Goal: Information Seeking & Learning: Learn about a topic

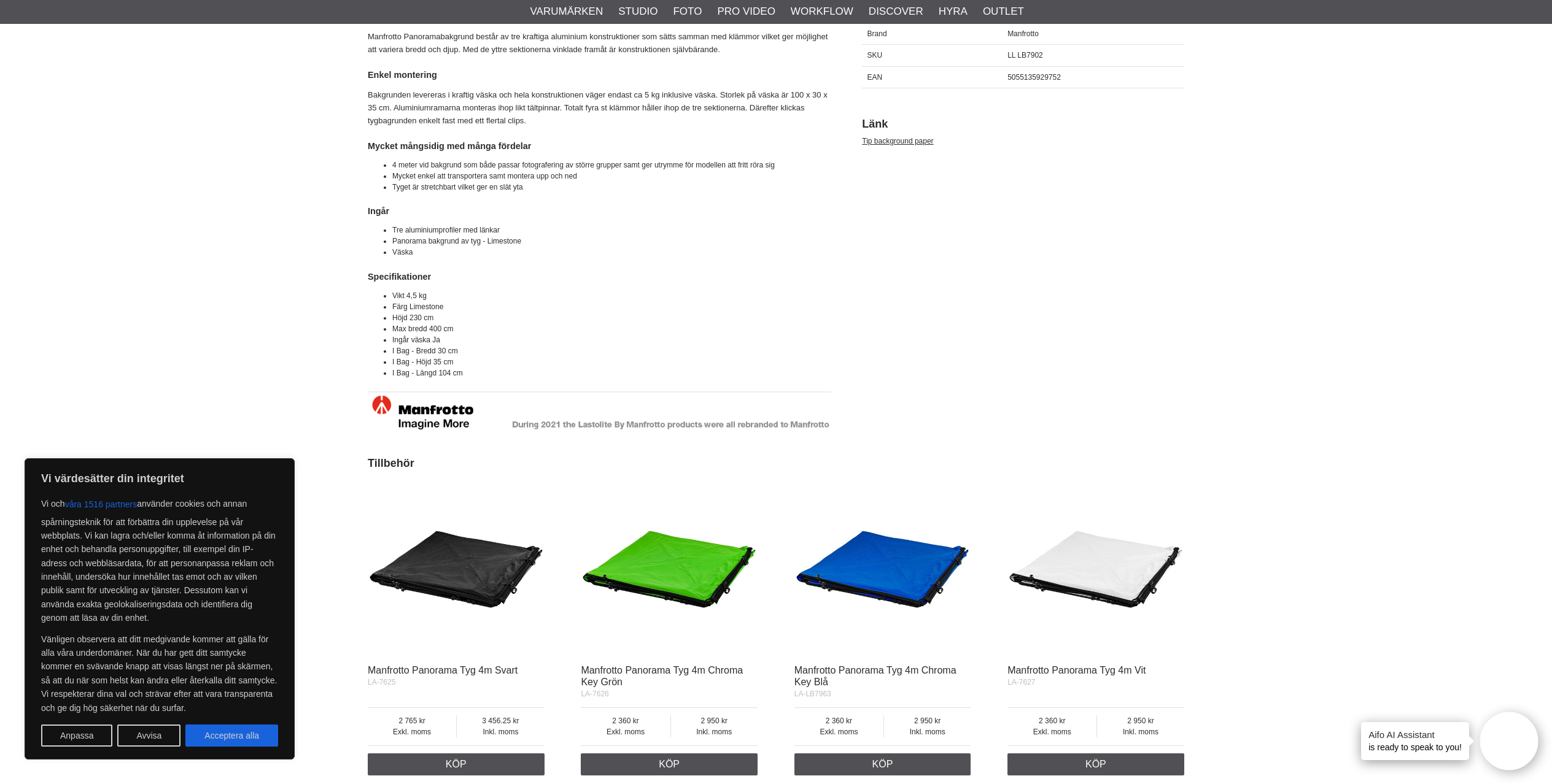
scroll to position [932, 0]
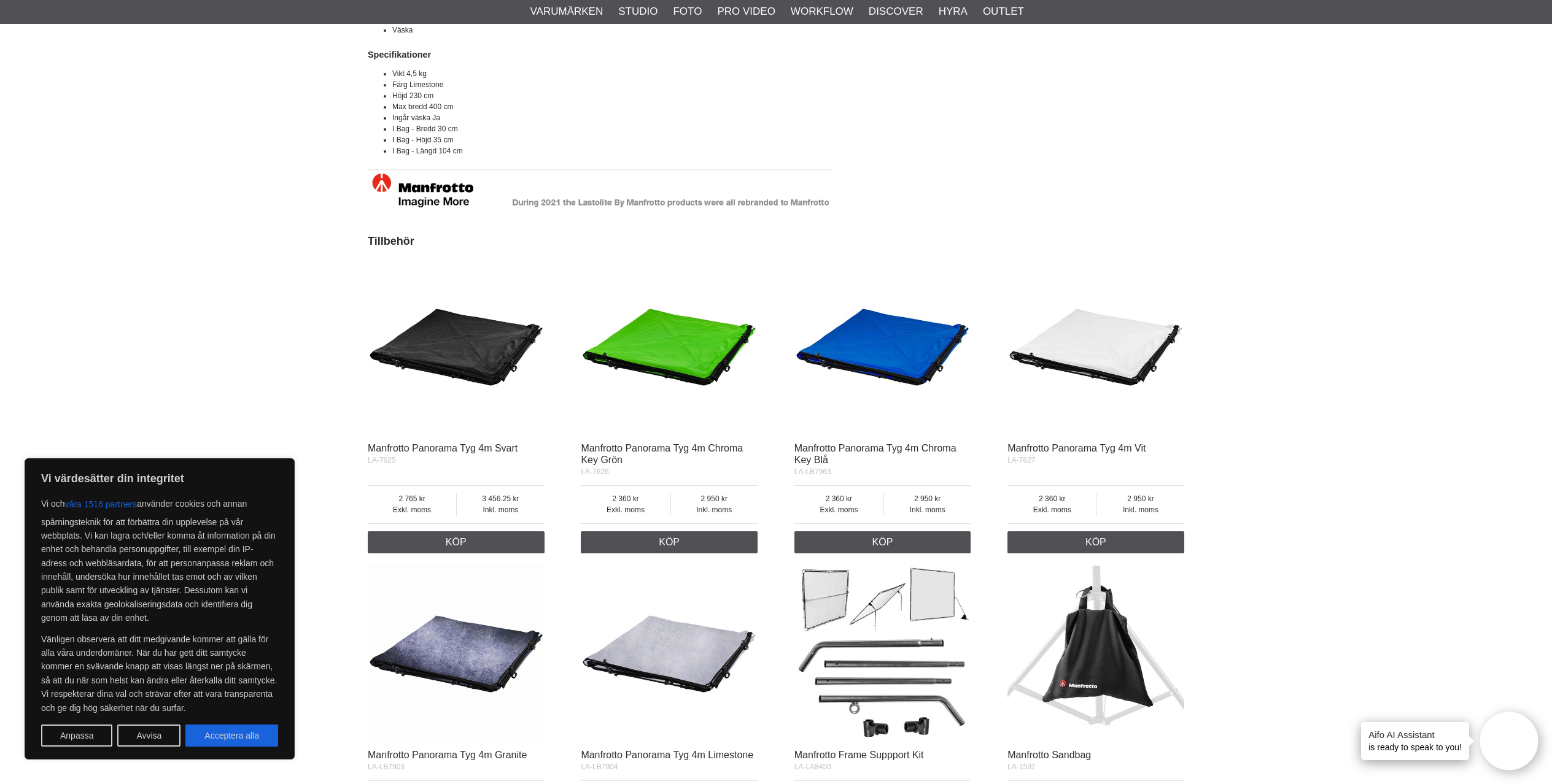
click at [493, 648] on img at bounding box center [456, 654] width 177 height 177
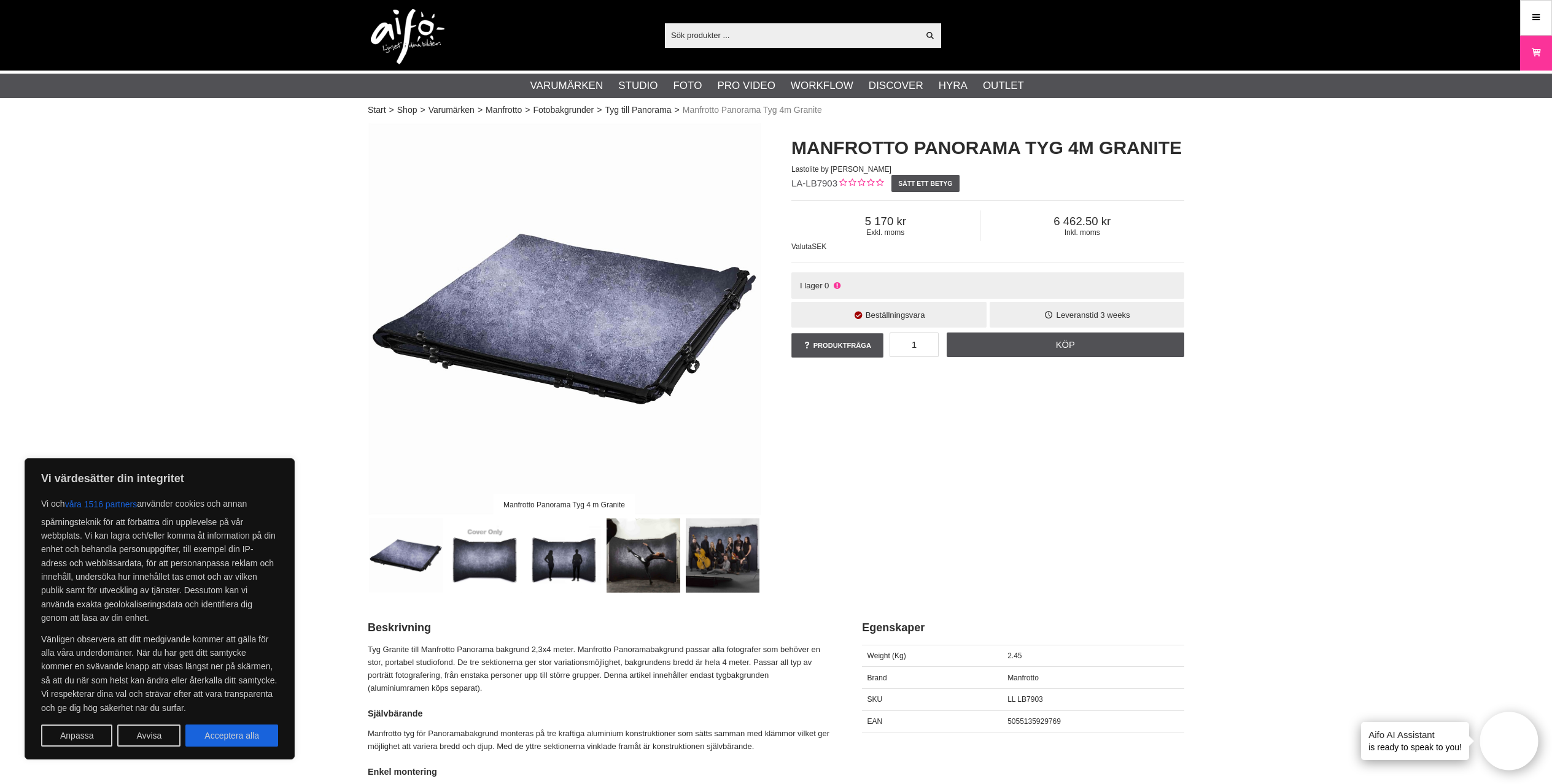
click at [500, 569] on img at bounding box center [485, 556] width 74 height 74
